Goal: Information Seeking & Learning: Learn about a topic

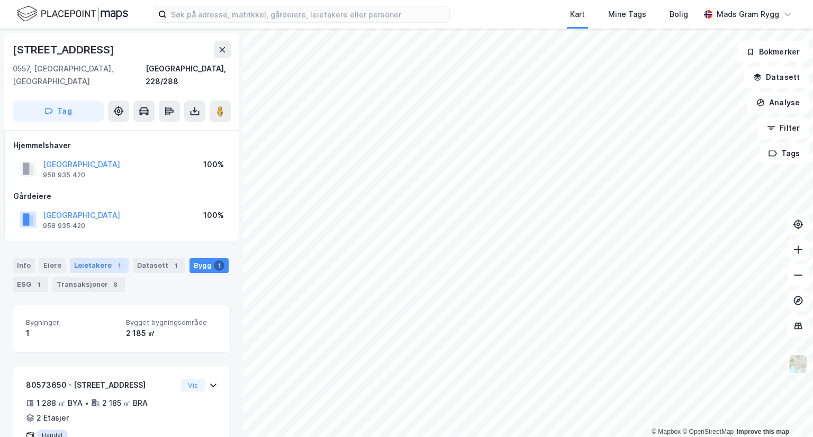
click at [97, 258] on div "Leietakere 1" at bounding box center [99, 265] width 59 height 15
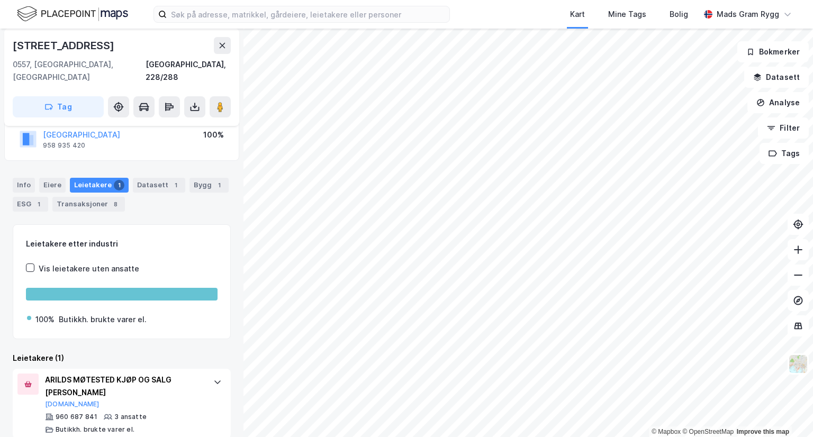
scroll to position [81, 0]
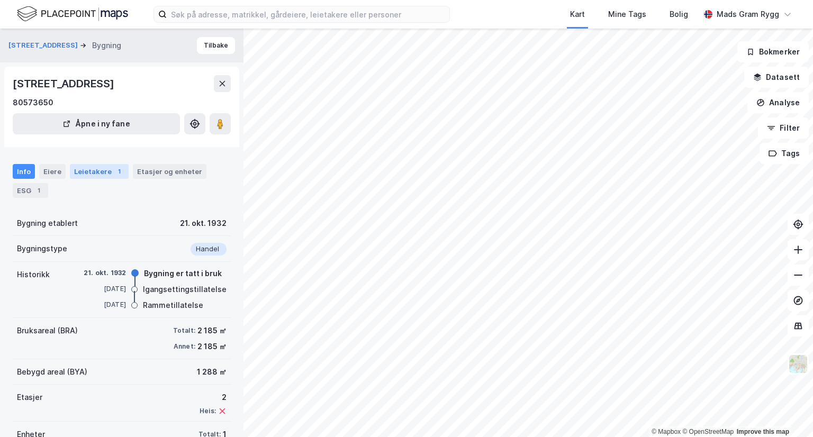
click at [94, 173] on div "Leietakere 1" at bounding box center [99, 171] width 59 height 15
